Goal: Information Seeking & Learning: Learn about a topic

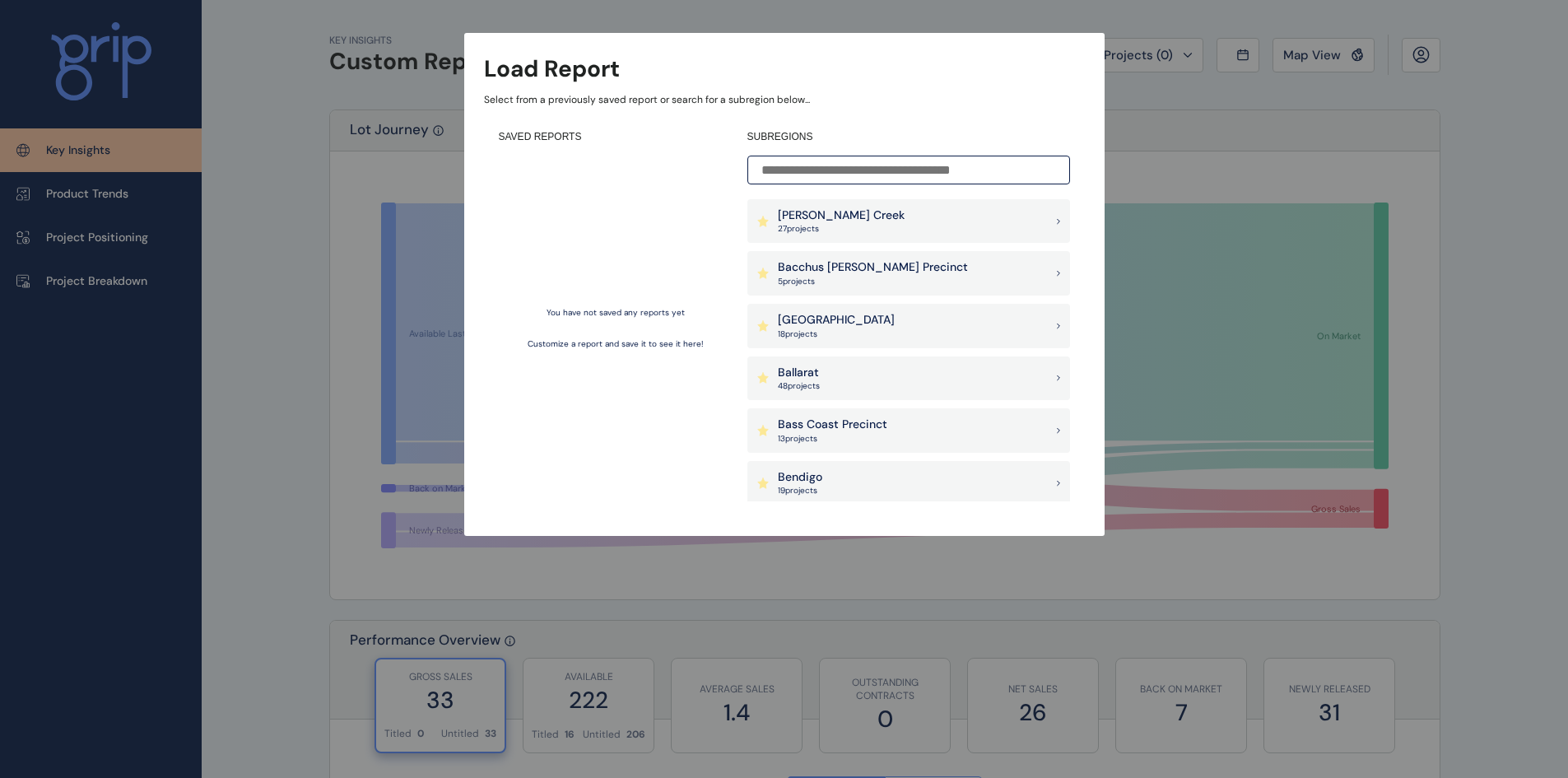
click at [247, 91] on div "Load Report Select from a previously saved report or search for a subregion bel…" at bounding box center [784, 251] width 1568 height 503
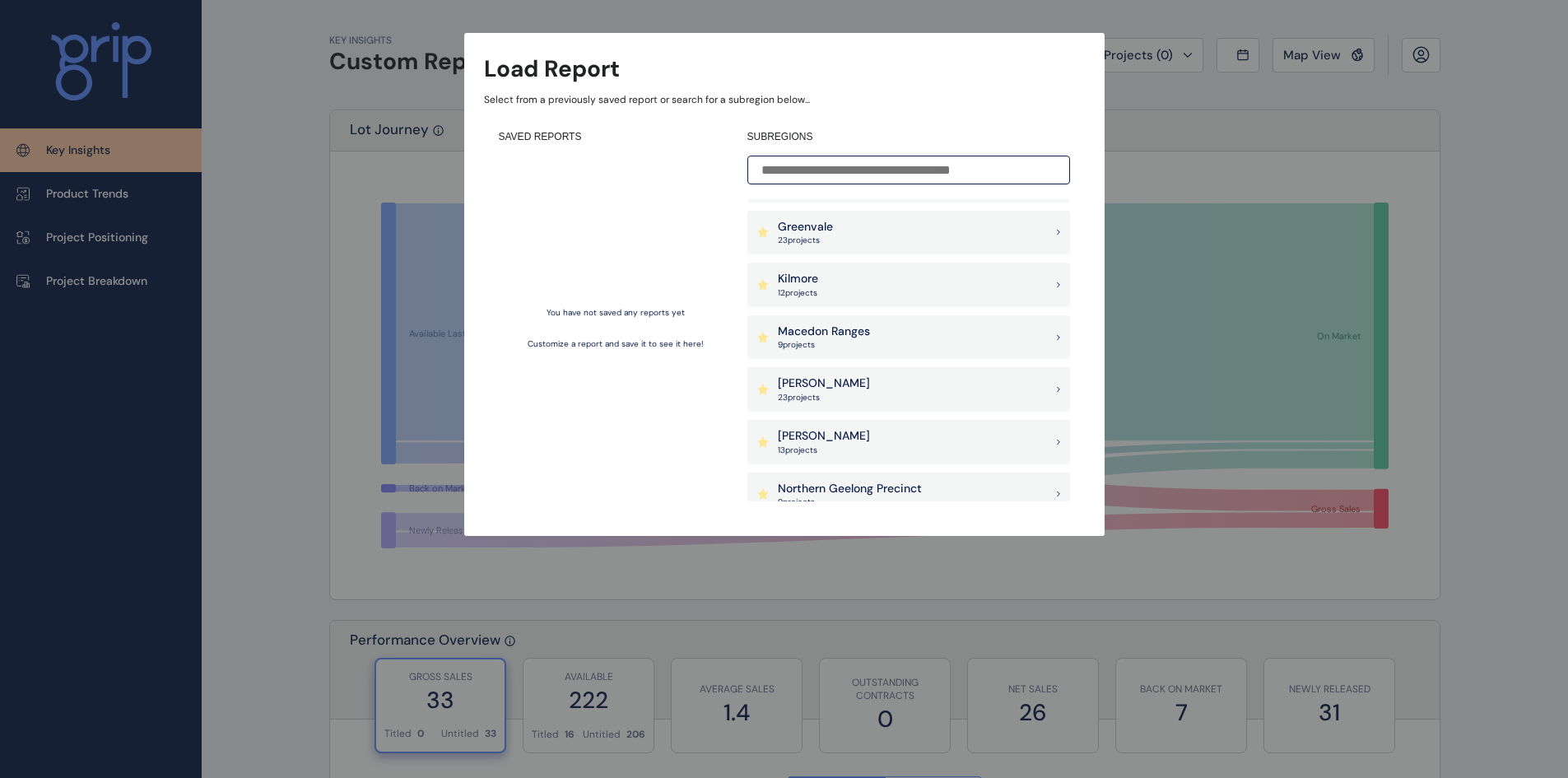
scroll to position [1071, 0]
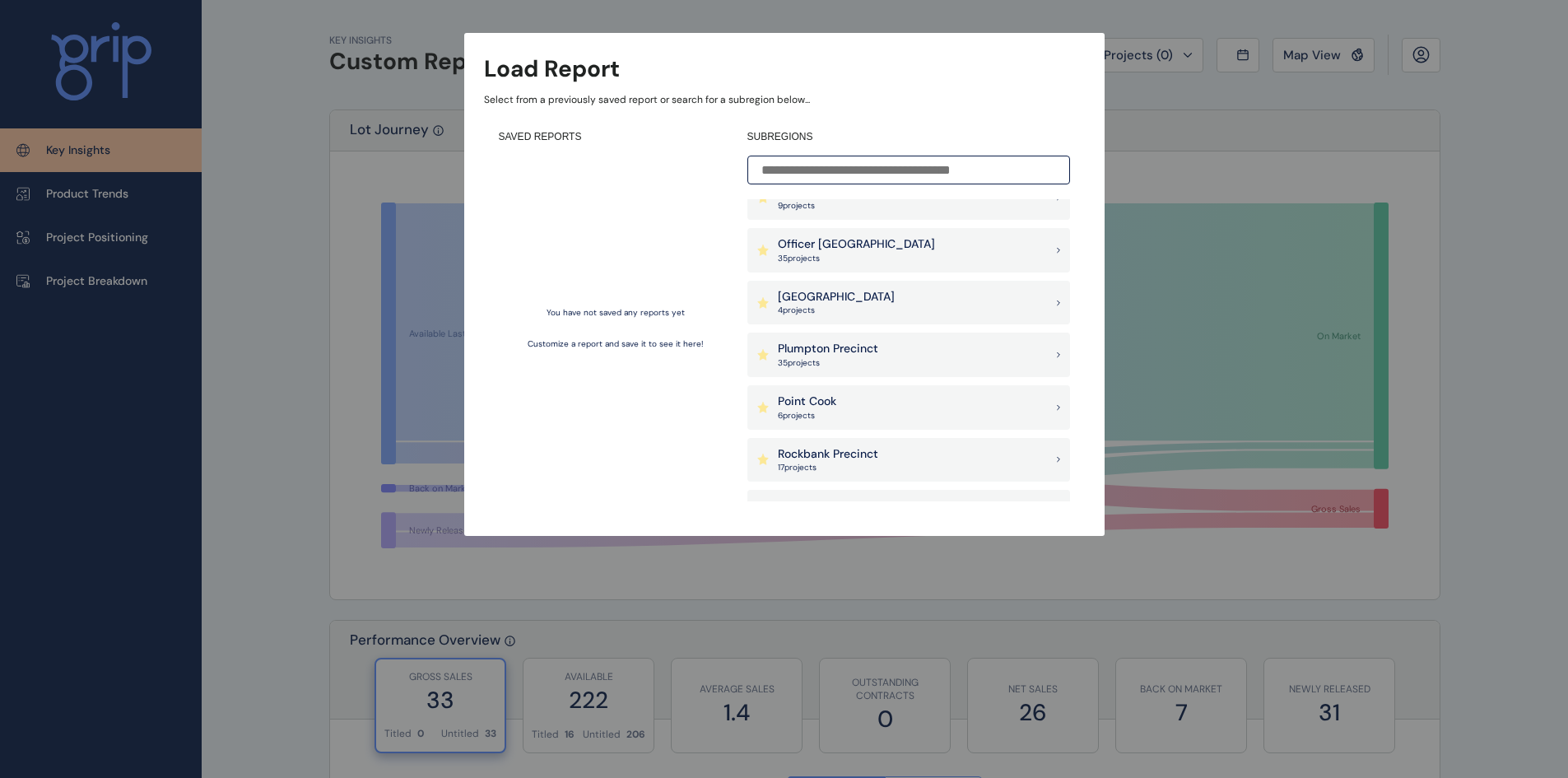
click at [253, 160] on div "Load Report Select from a previously saved report or search for a subregion bel…" at bounding box center [784, 251] width 1568 height 503
click at [135, 144] on div "Load Report Select from a previously saved report or search for a subregion bel…" at bounding box center [784, 251] width 1568 height 503
click at [853, 243] on div "Wollert 25 project s" at bounding box center [909, 250] width 323 height 45
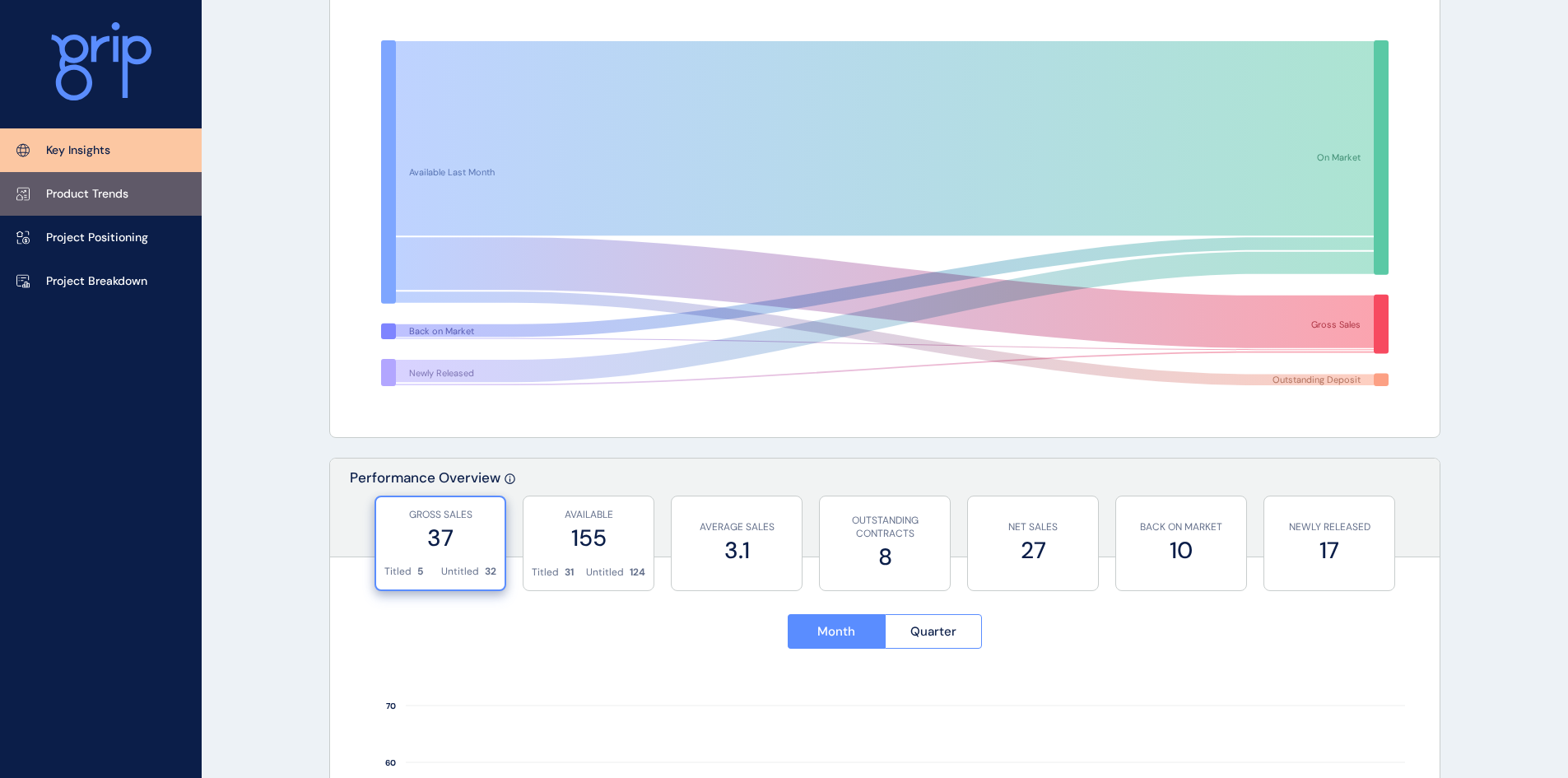
scroll to position [165, 0]
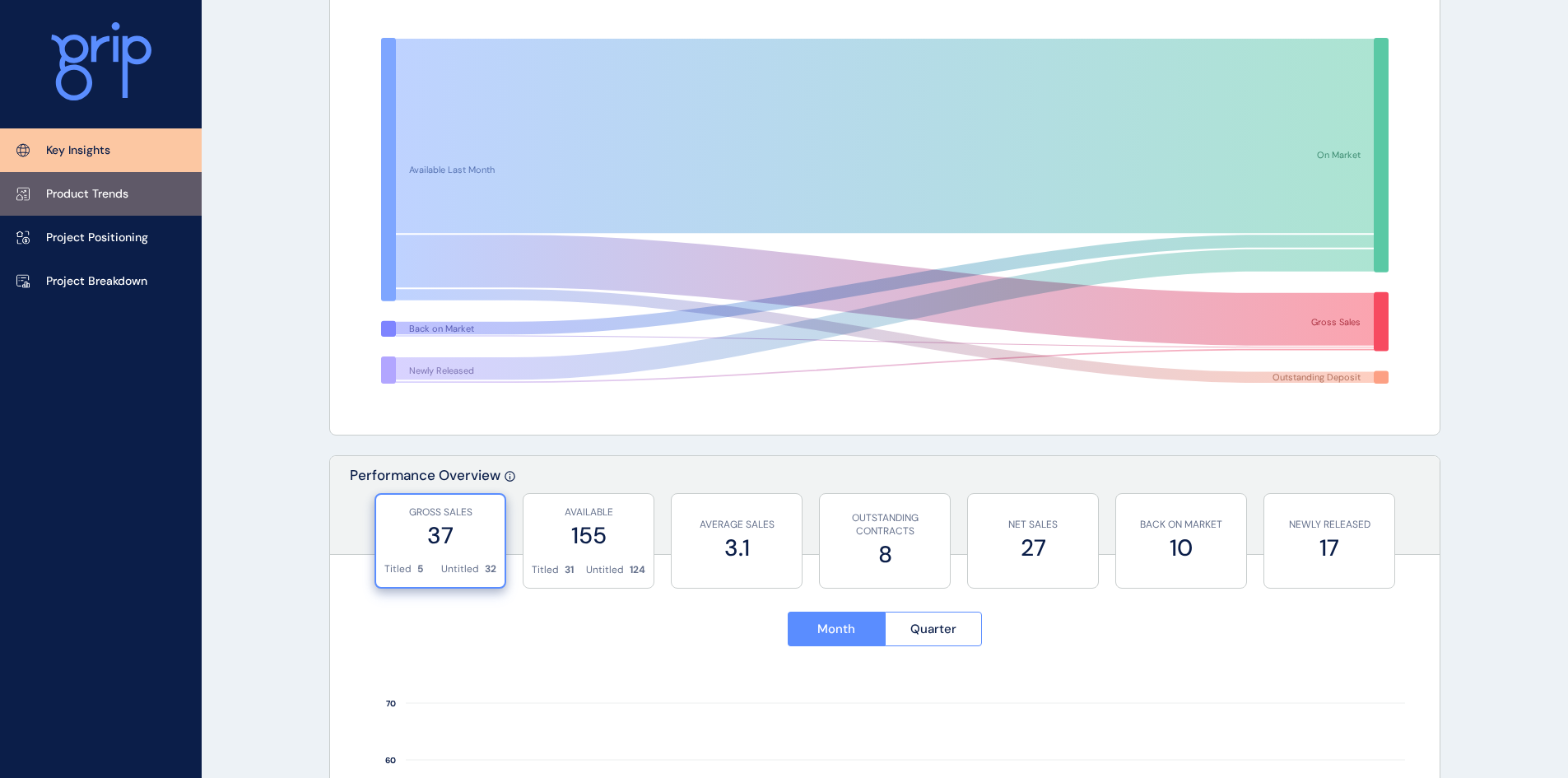
click at [102, 197] on p "Product Trends" at bounding box center [87, 194] width 83 height 16
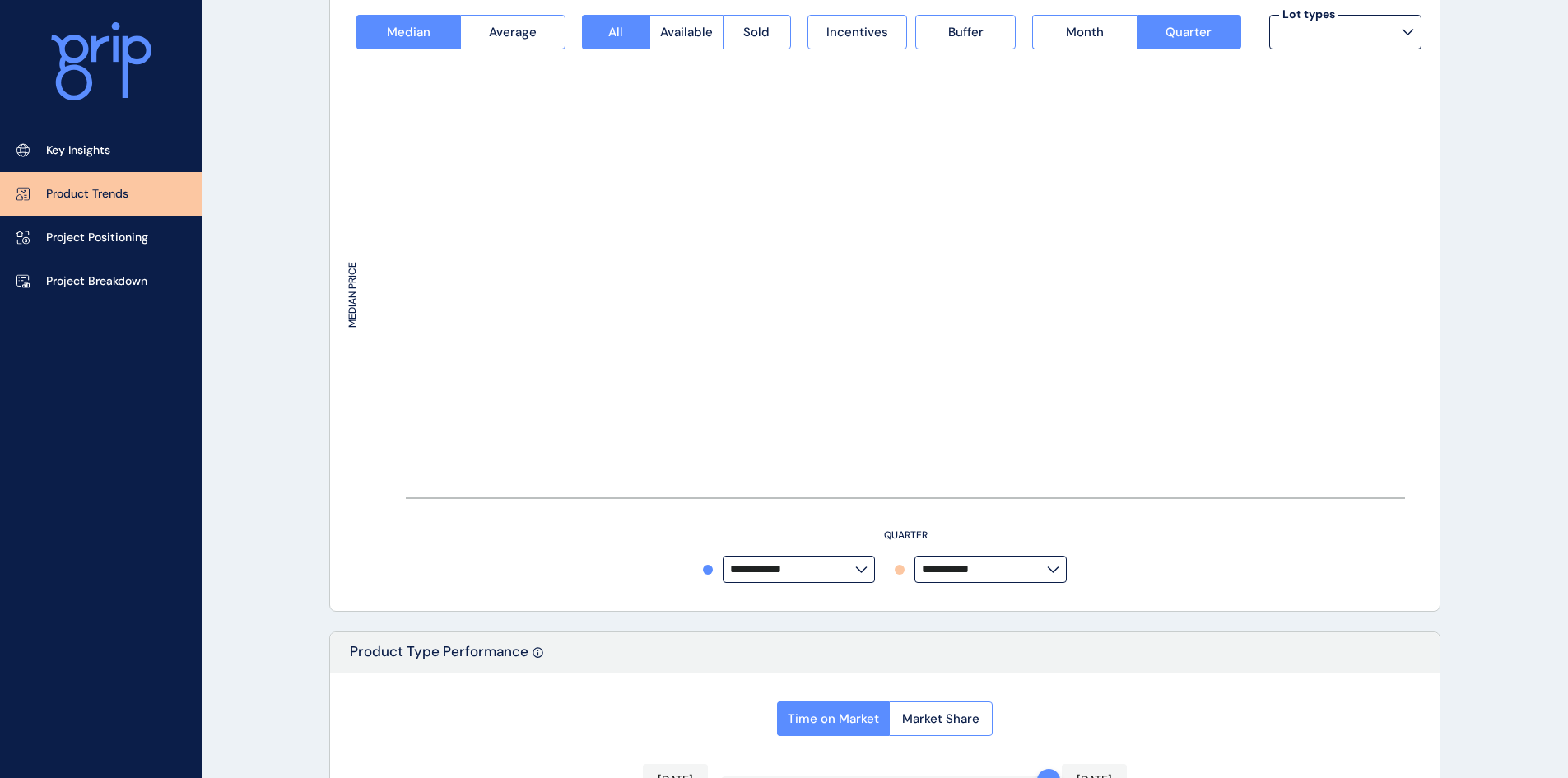
type input "**********"
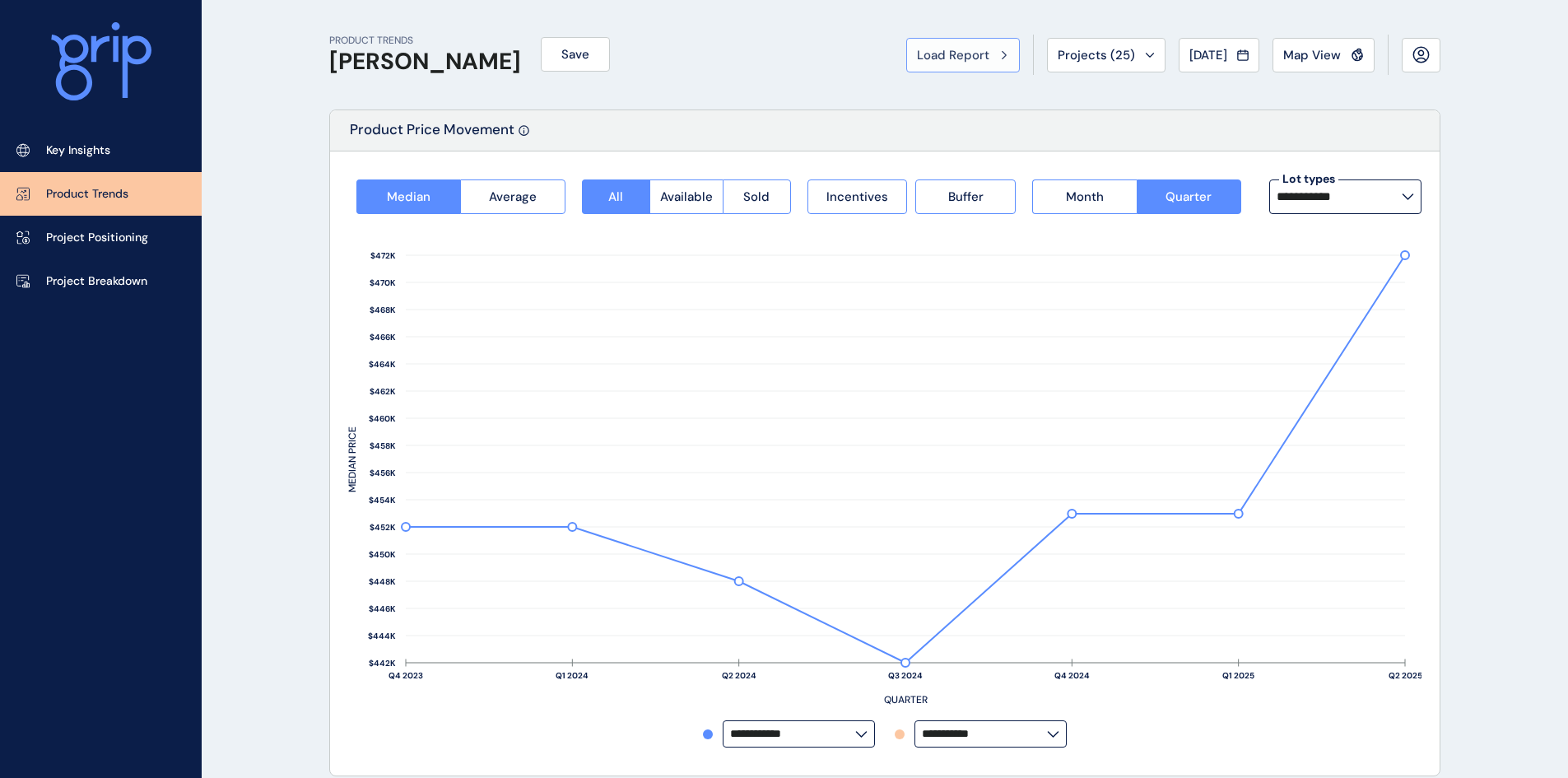
click at [968, 59] on span "Load Report" at bounding box center [953, 55] width 73 height 16
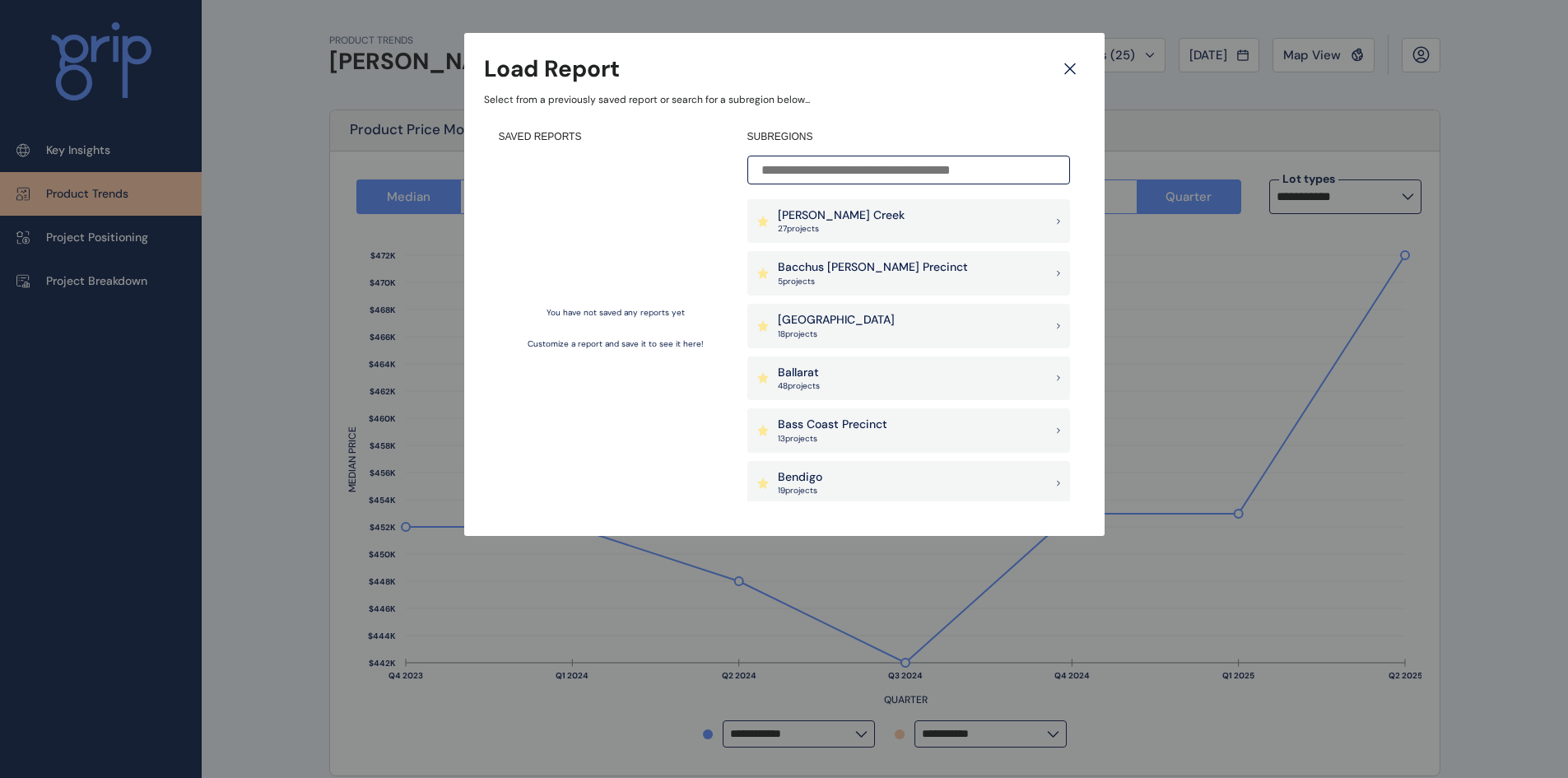
click at [1062, 76] on icon at bounding box center [1069, 69] width 30 height 29
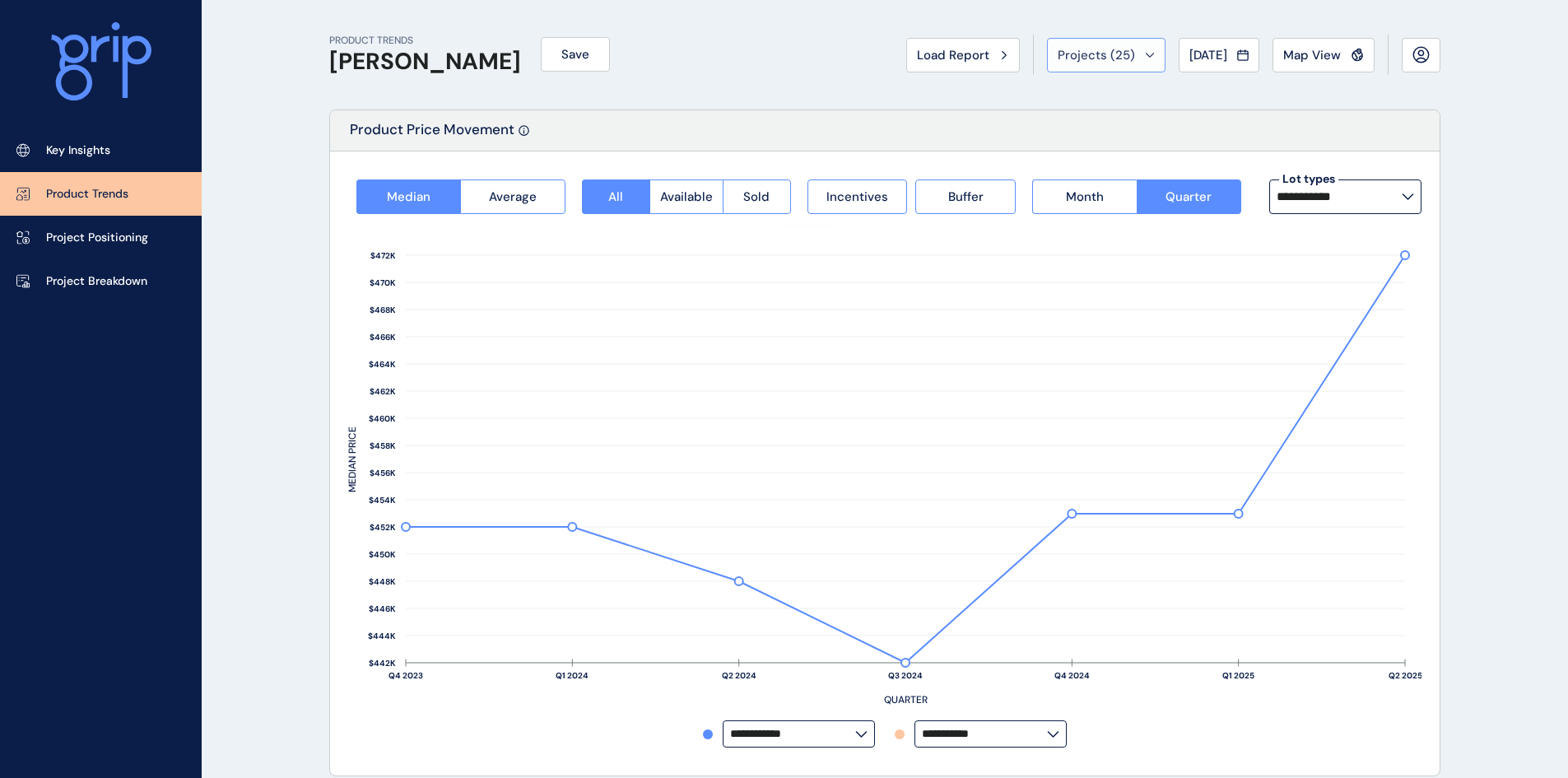
click at [1084, 54] on span "Projects ( 25 )" at bounding box center [1096, 55] width 77 height 16
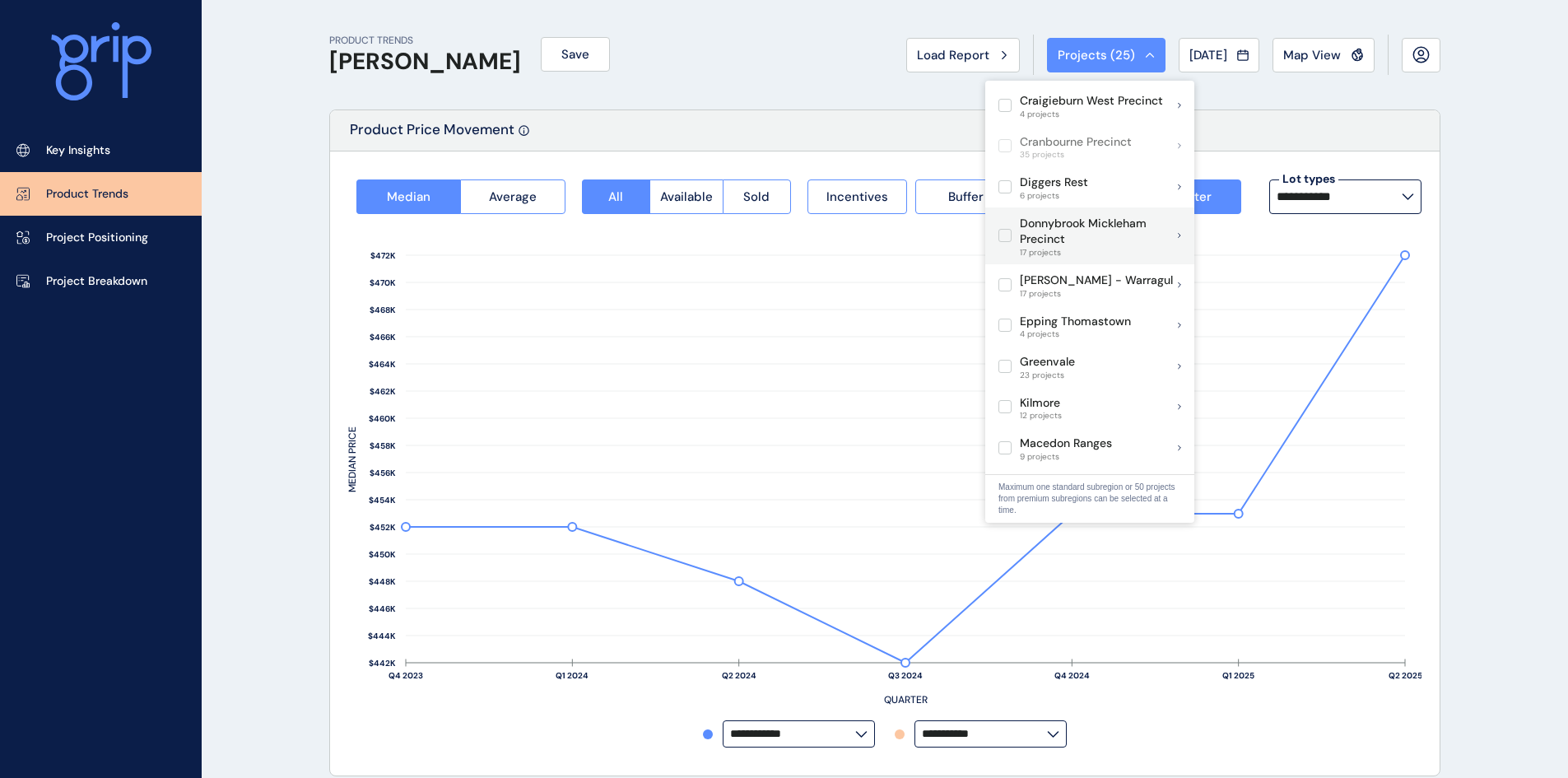
scroll to position [412, 0]
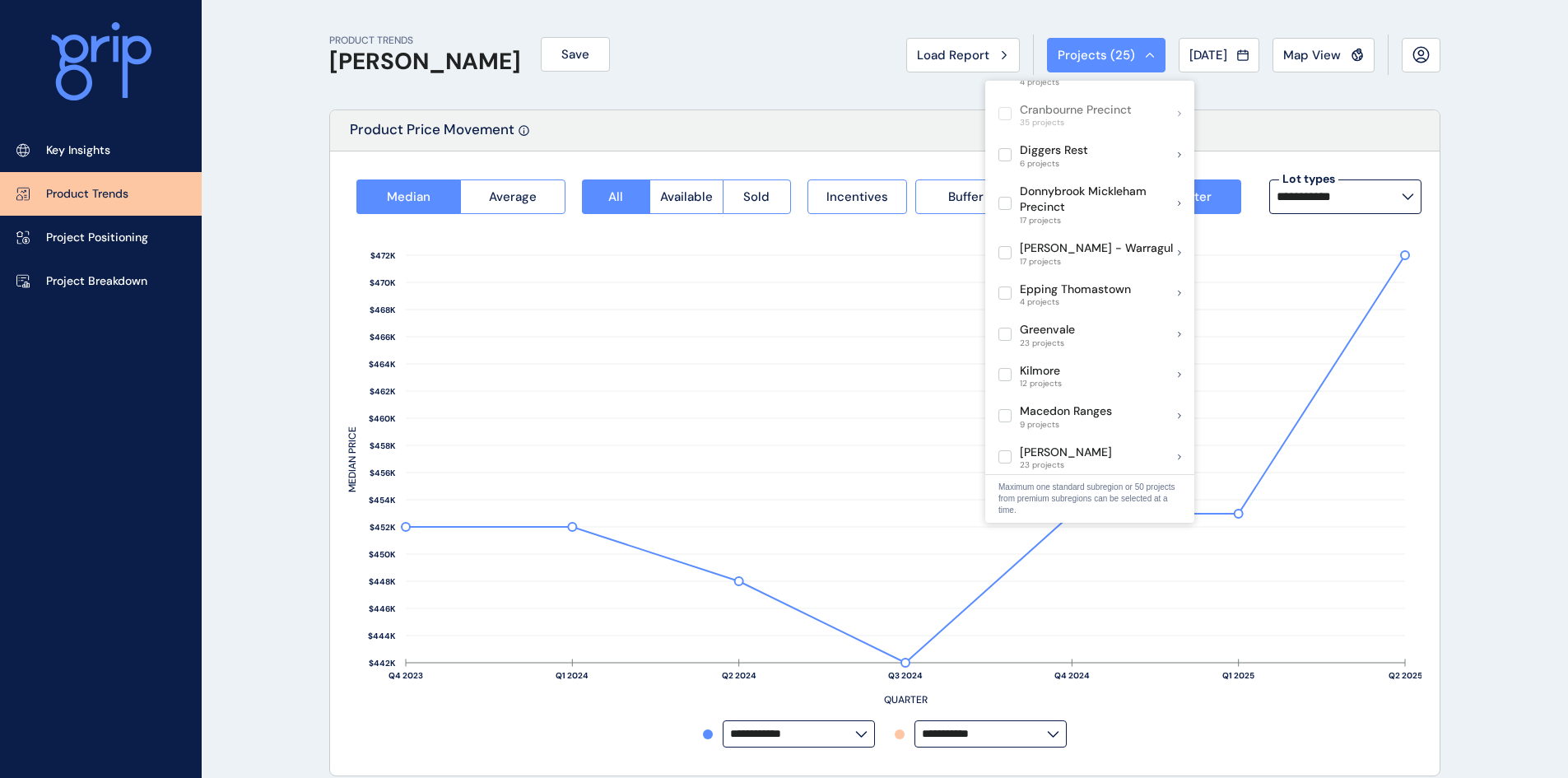
click at [791, 74] on div "PRODUCT TRENDS Wollert Save Load Report Projects ( 25 ) Aug 2025 2025 < > Jan N…" at bounding box center [884, 55] width 1111 height 109
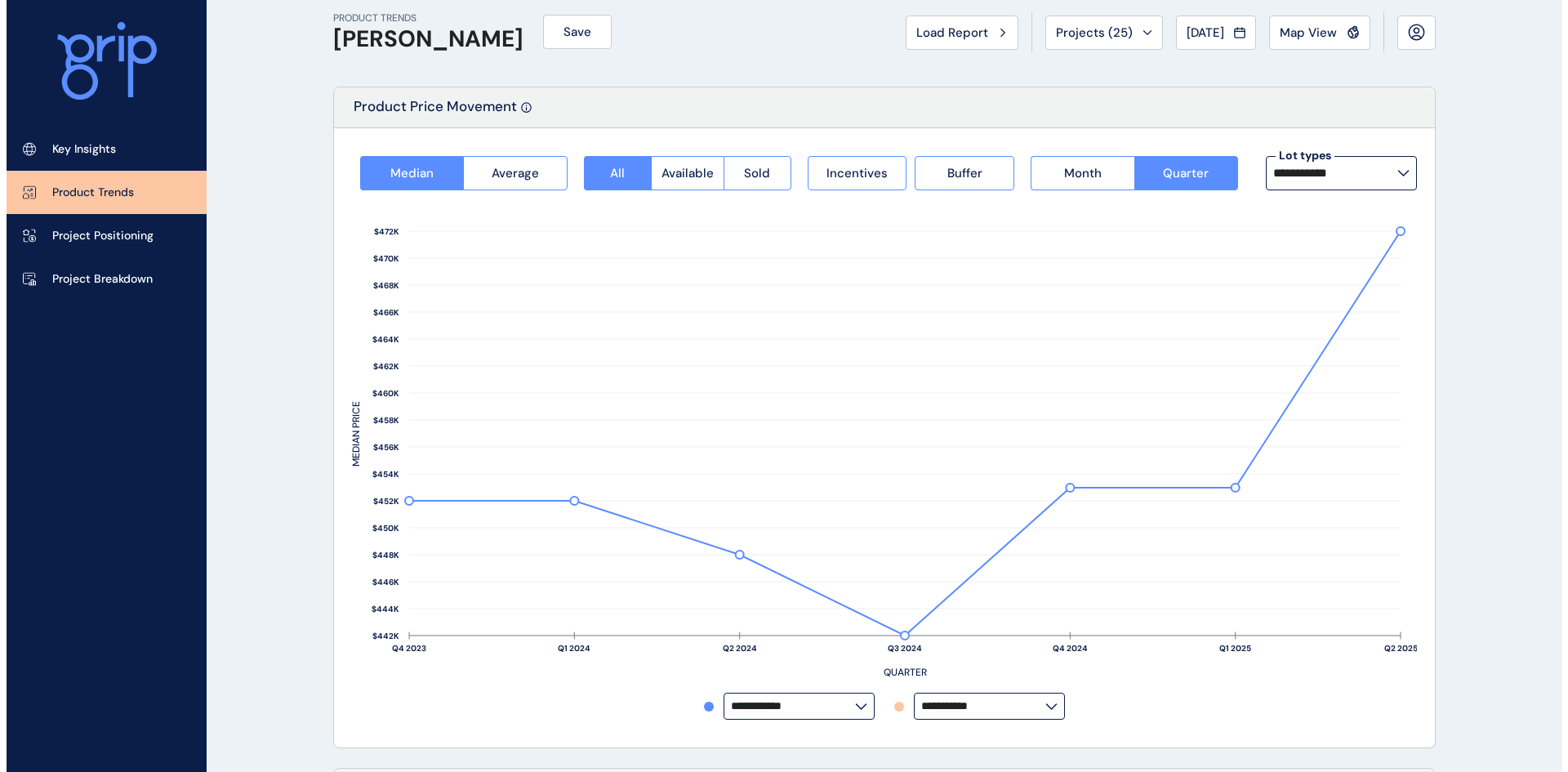
scroll to position [0, 0]
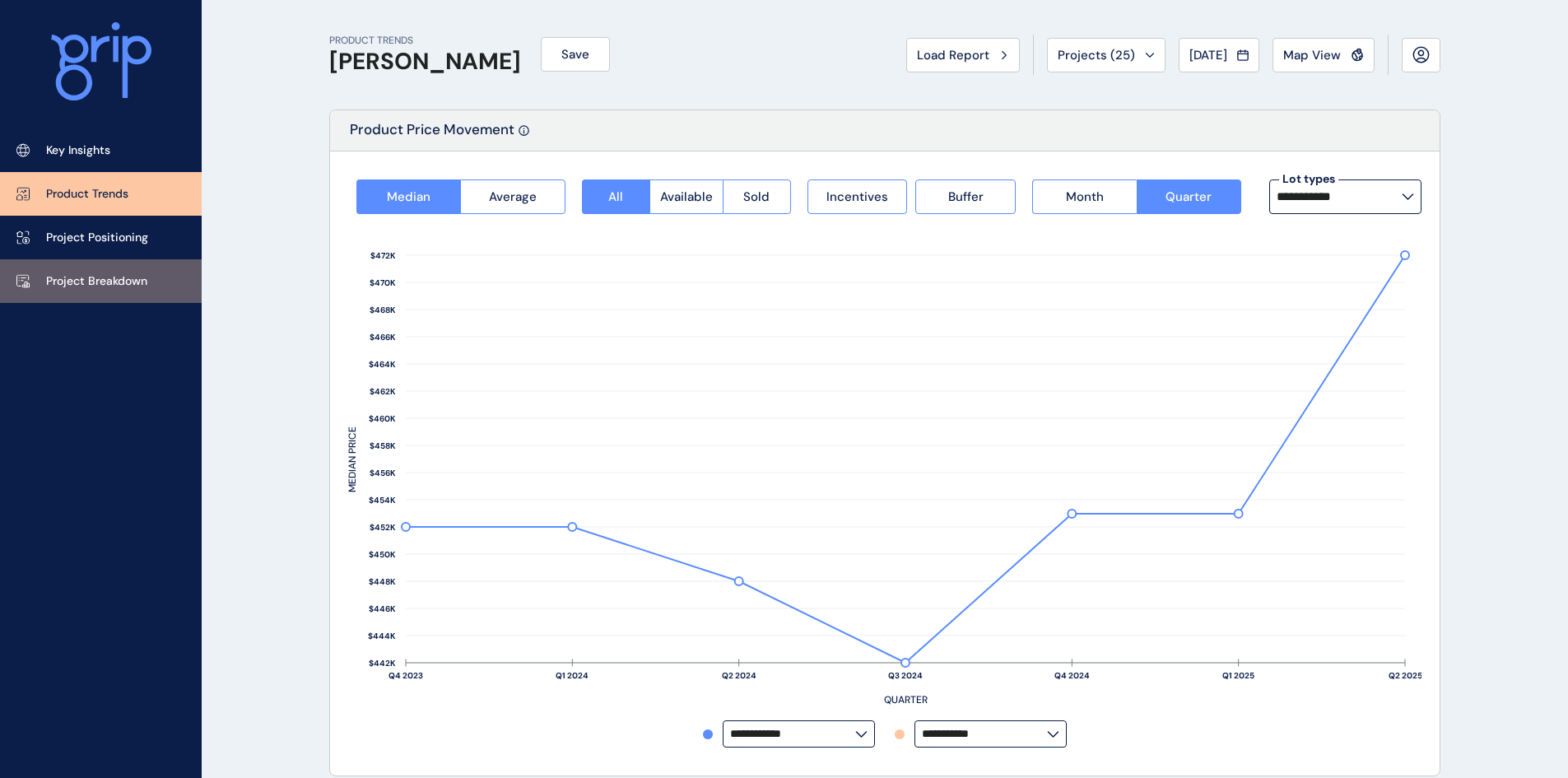
click at [102, 275] on p "Project Breakdown" at bounding box center [96, 282] width 101 height 16
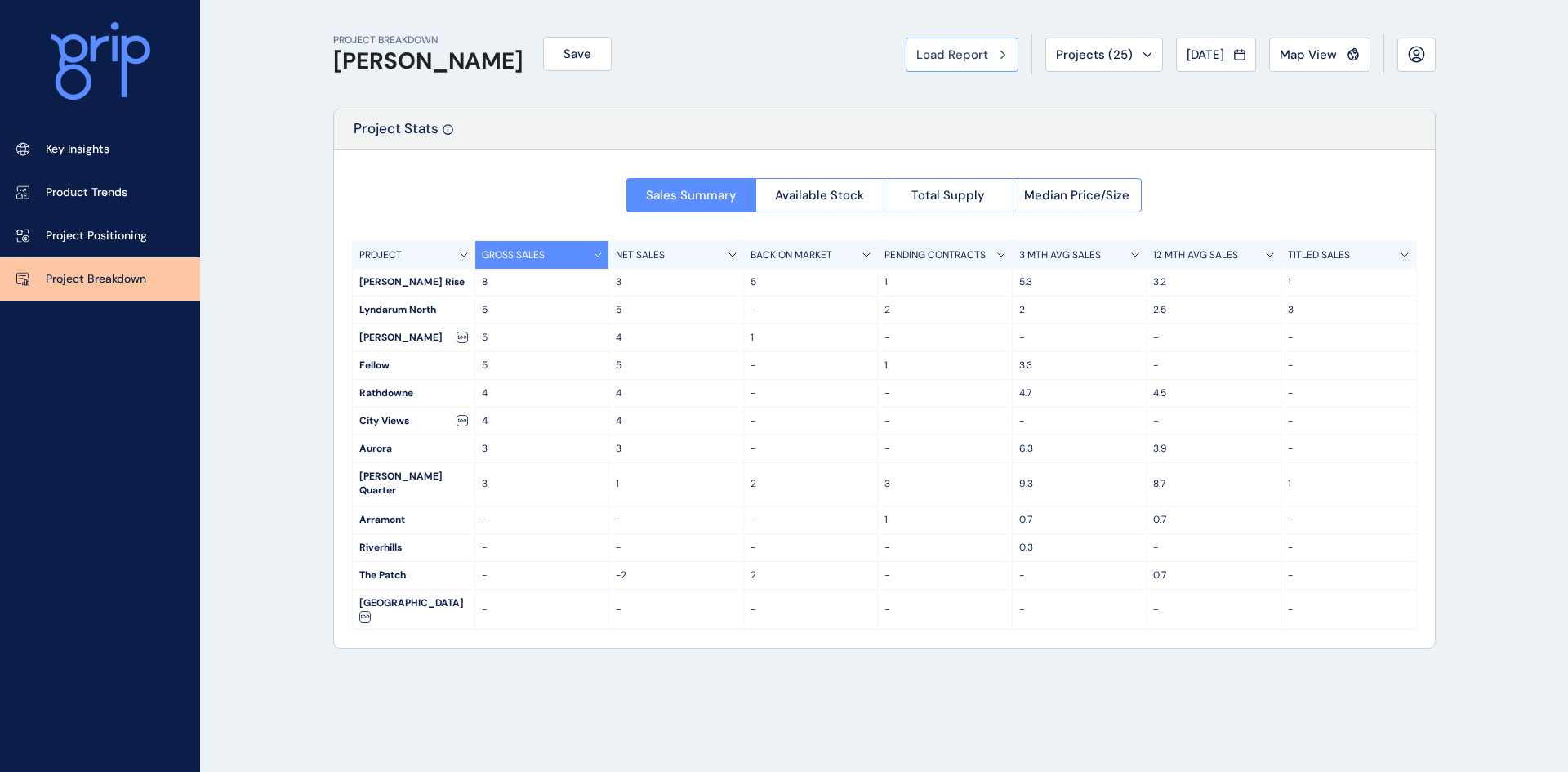
click at [962, 54] on span "Load Report" at bounding box center [952, 54] width 72 height 16
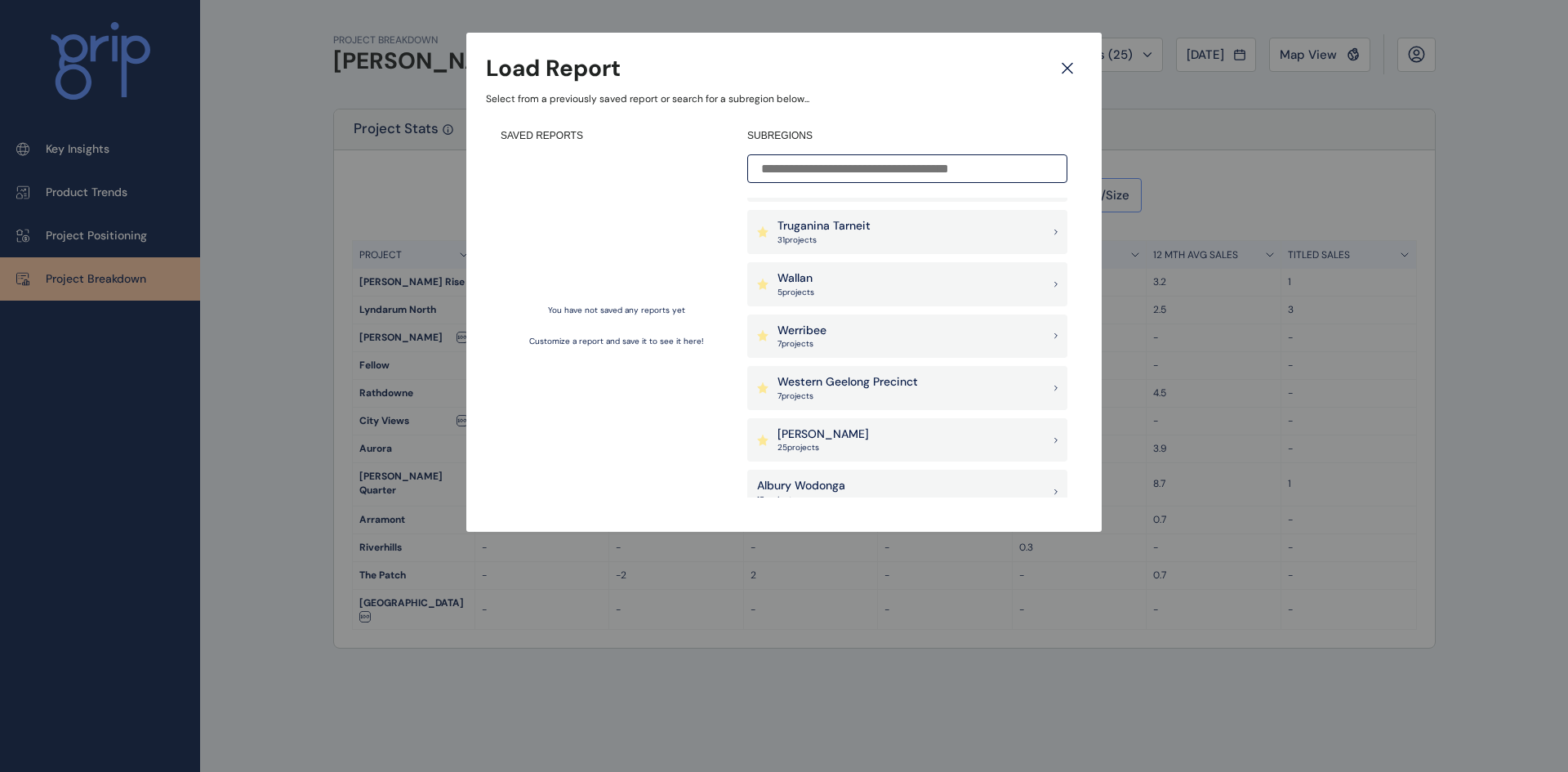
scroll to position [1389, 0]
click at [909, 291] on div "Truganina Tarneit 31 project s" at bounding box center [908, 285] width 320 height 45
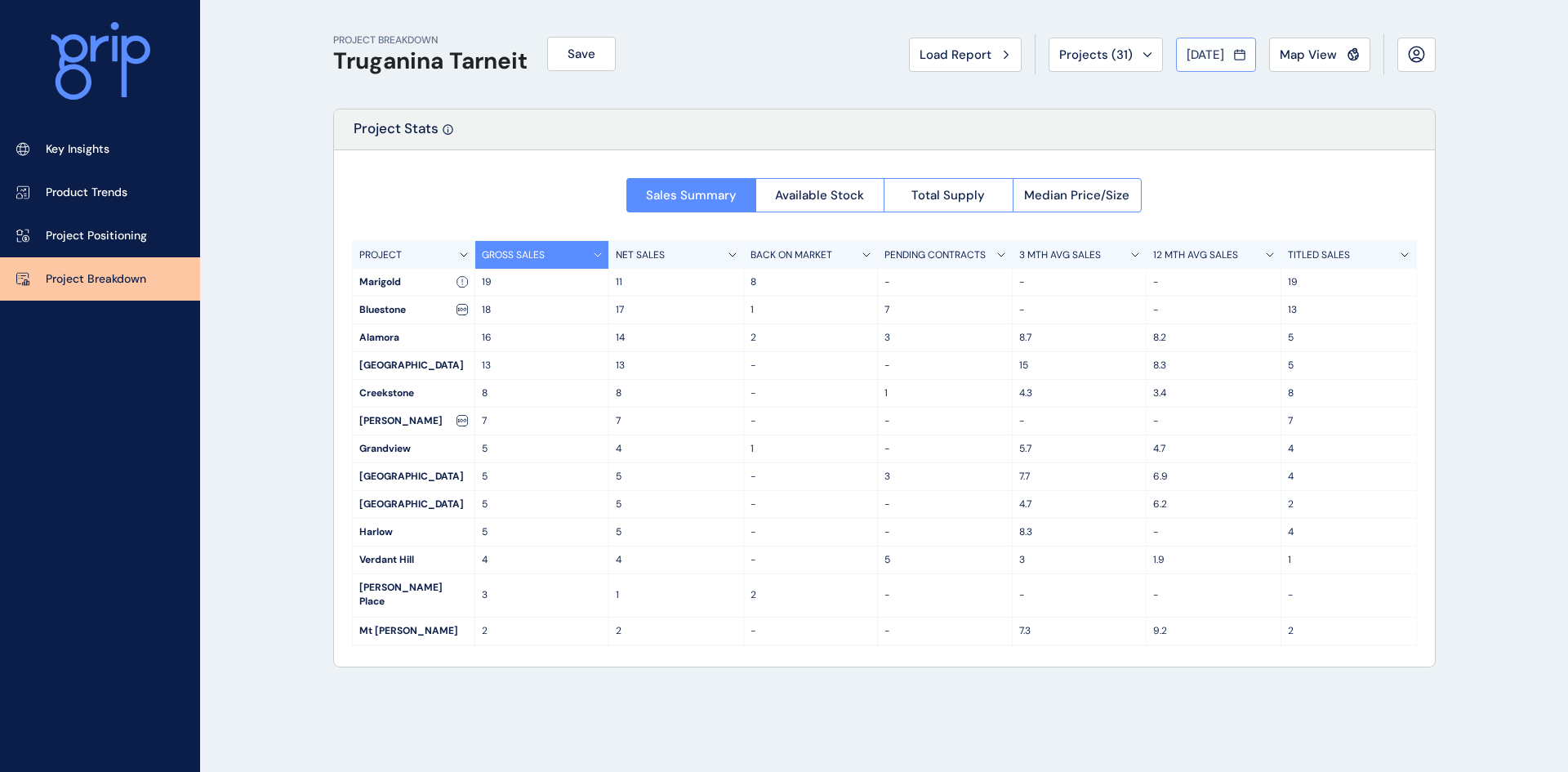
click at [1224, 60] on span "Aug 2025" at bounding box center [1205, 54] width 37 height 16
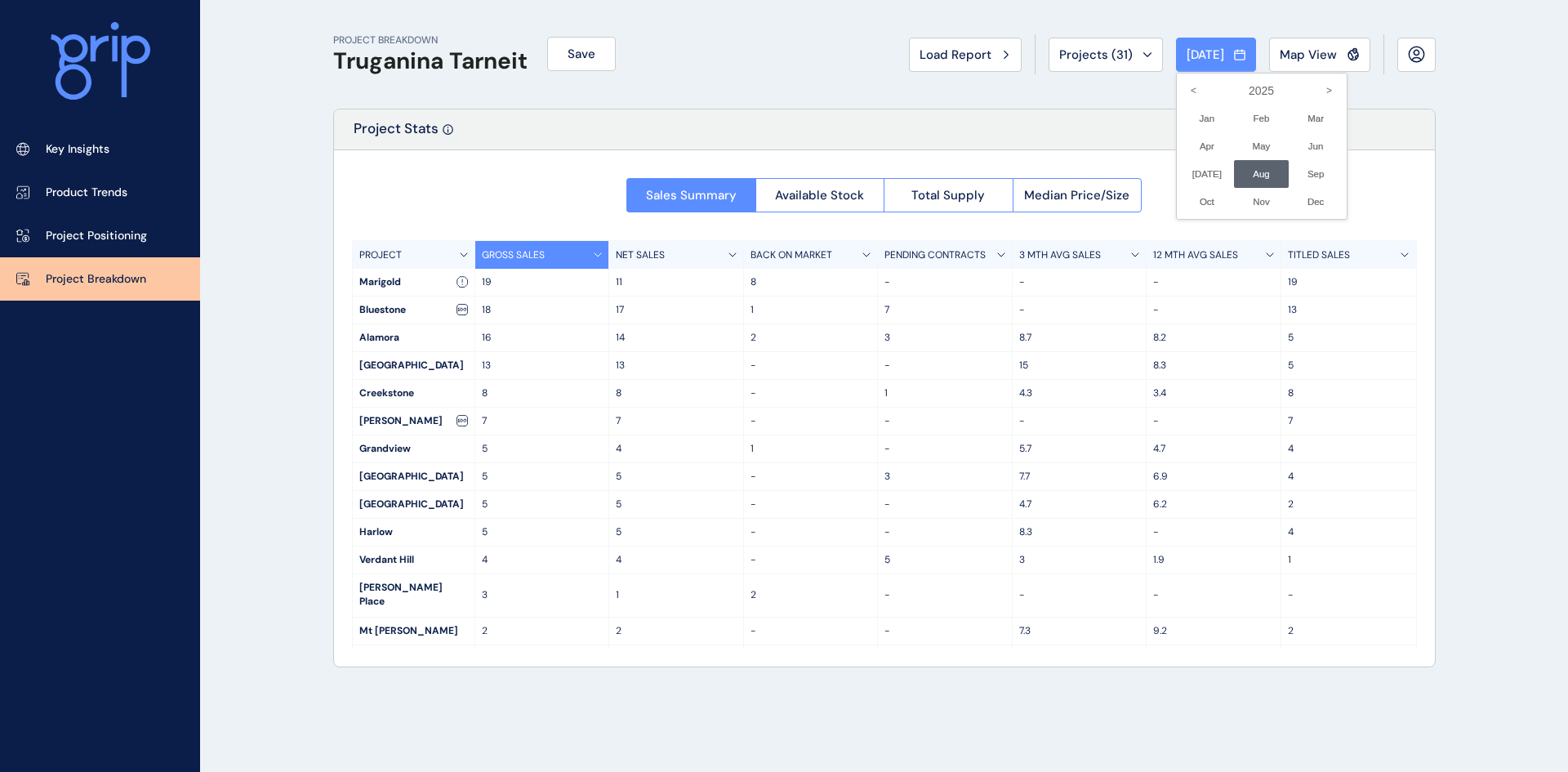
click at [1435, 180] on div at bounding box center [784, 386] width 1568 height 772
